Goal: Task Accomplishment & Management: Manage account settings

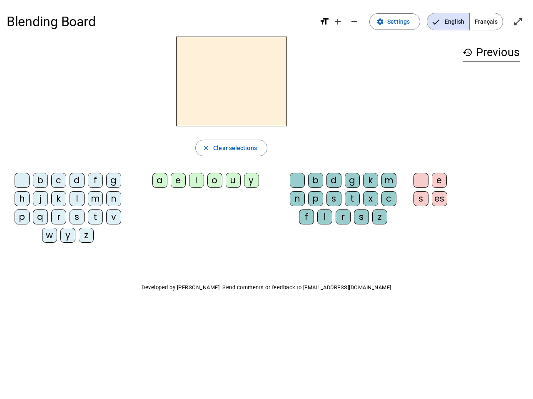
click at [338, 22] on mat-icon "add" at bounding box center [337, 22] width 10 height 10
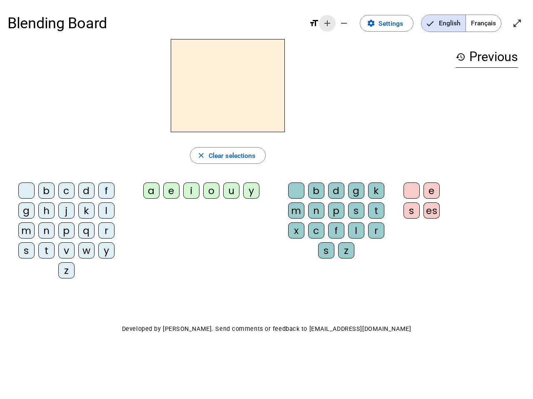
click at [355, 22] on div "Blending Board format_size add remove settings Settings English Français open_i…" at bounding box center [266, 23] width 518 height 32
click at [395, 22] on span "Settings" at bounding box center [390, 23] width 25 height 11
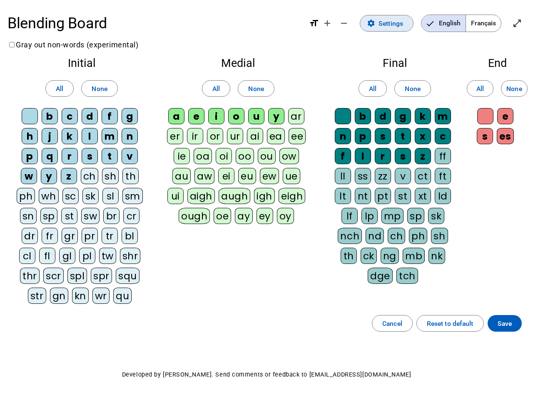
click at [448, 22] on span "English" at bounding box center [443, 23] width 44 height 17
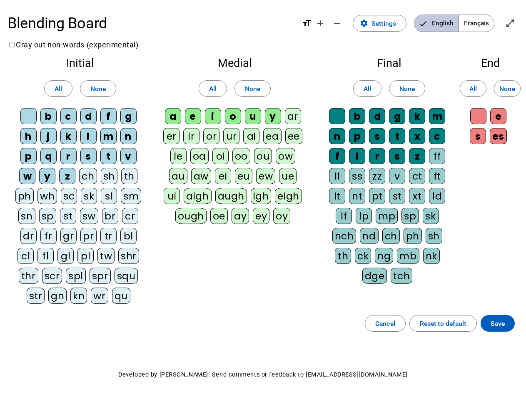
click at [486, 22] on span "Français" at bounding box center [476, 23] width 35 height 17
click at [486, 22] on span "Français" at bounding box center [469, 23] width 47 height 17
click at [518, 22] on span "Enter full screen" at bounding box center [510, 23] width 20 height 20
click at [231, 148] on letter-bubble "oi" at bounding box center [222, 158] width 20 height 20
click at [24, 182] on div "w" at bounding box center [27, 176] width 16 height 16
